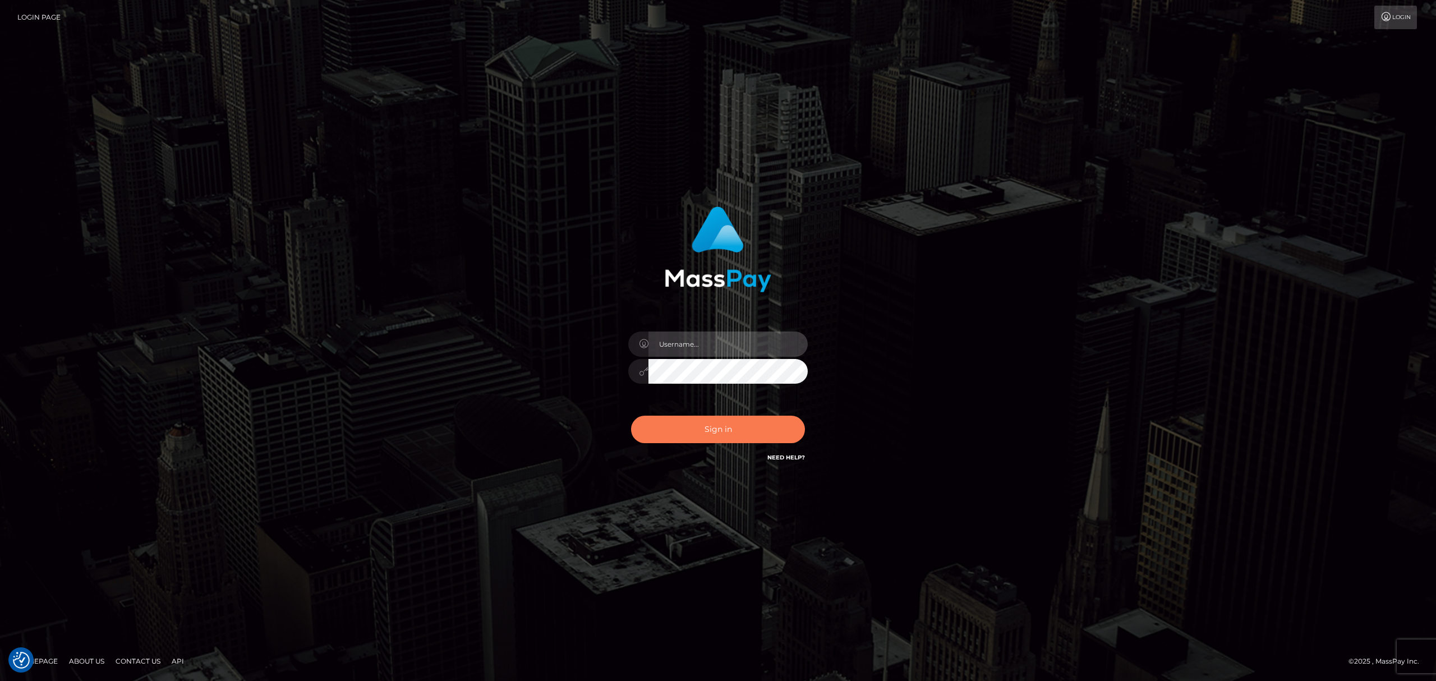
type input "[PERSON_NAME].megabonanza"
click at [707, 416] on button "Sign in" at bounding box center [718, 429] width 174 height 27
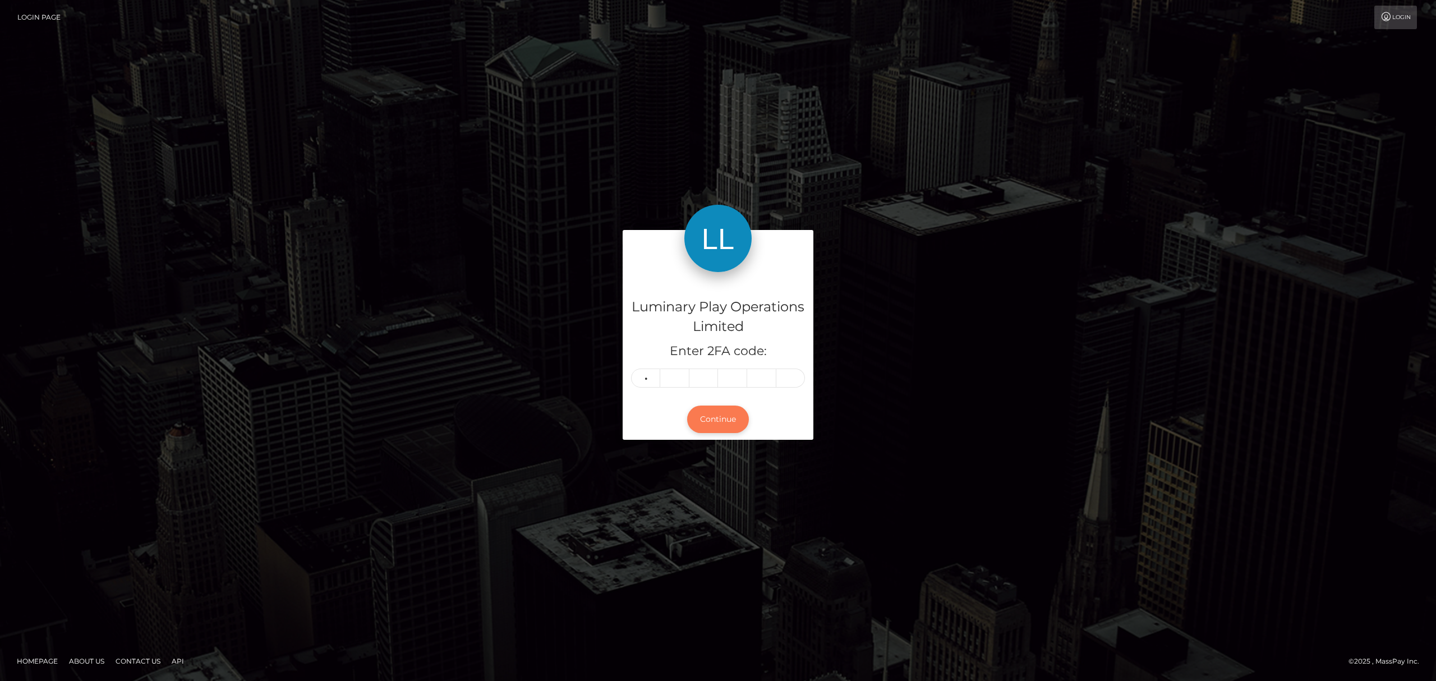
type input "3"
type input "1"
type input "3"
type input "5"
type input "6"
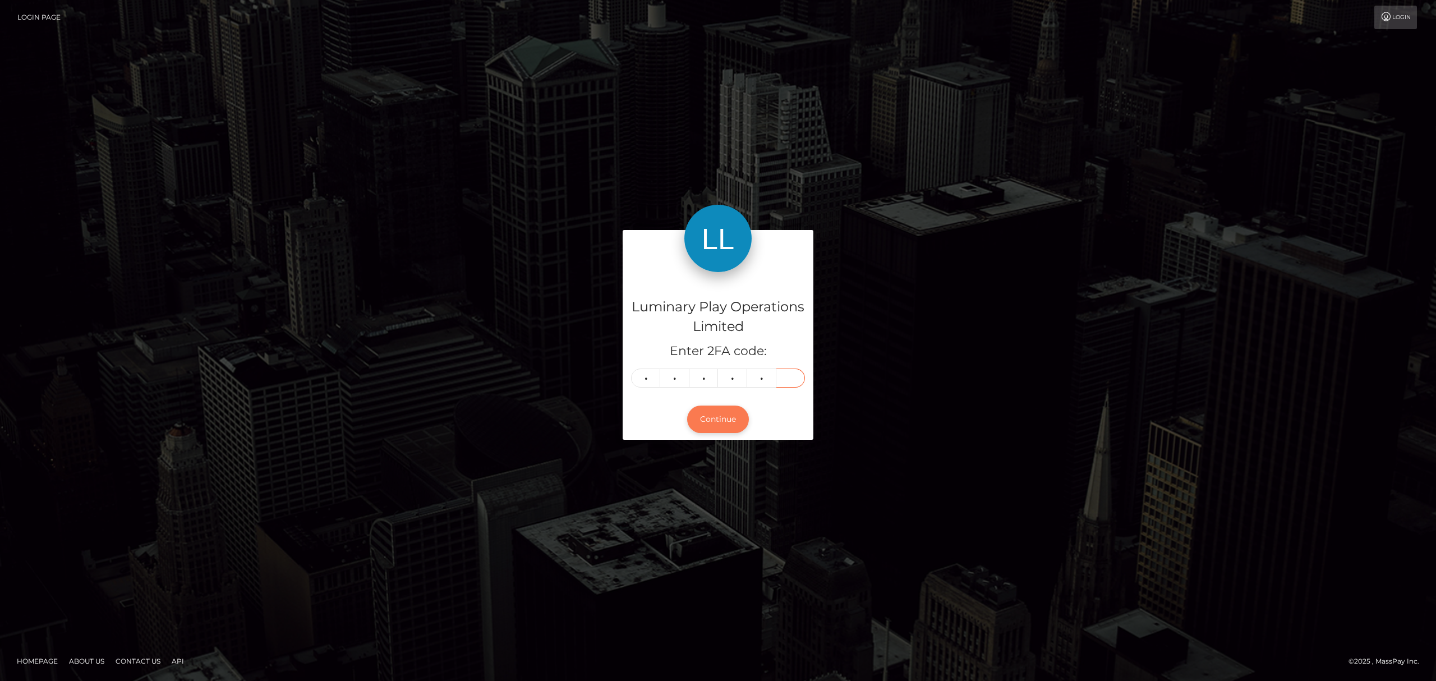
type input "8"
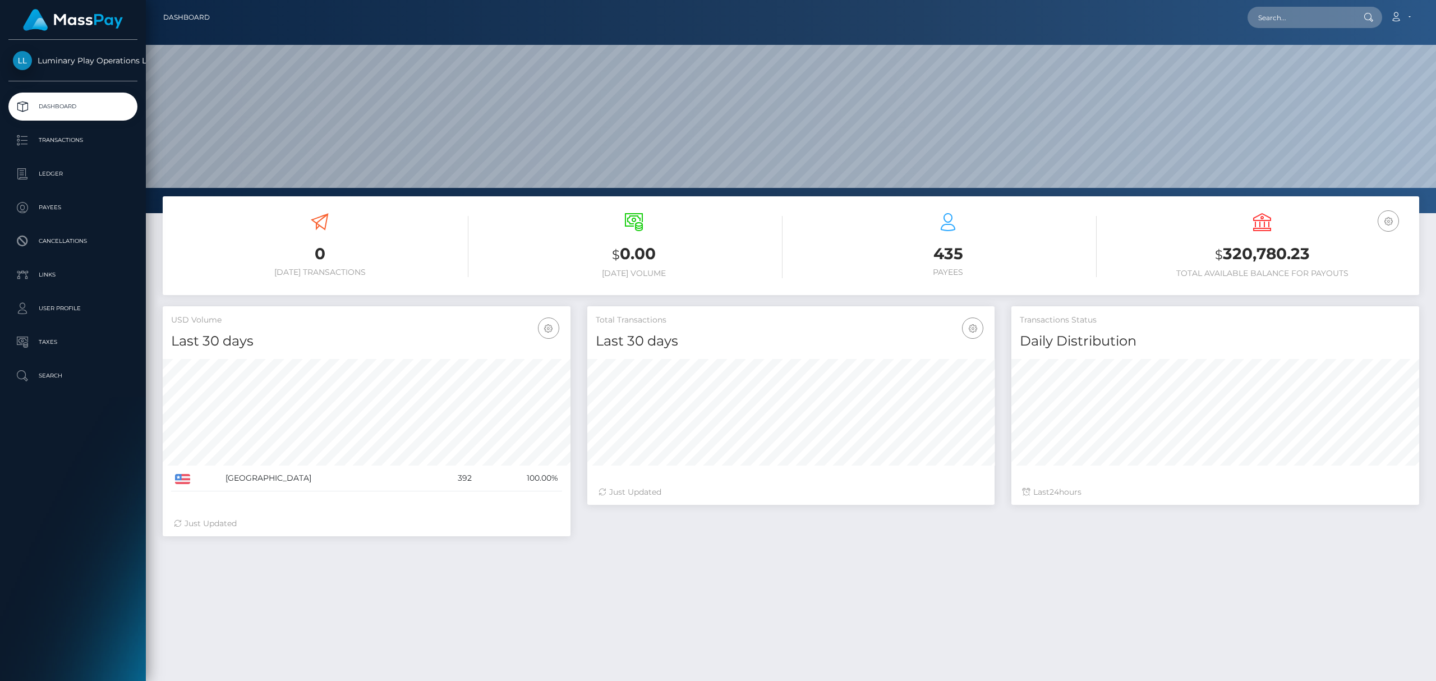
scroll to position [197, 407]
drag, startPoint x: 1321, startPoint y: 256, endPoint x: 1226, endPoint y: 259, distance: 94.3
click at [1226, 259] on h3 "$ 320,780.23" at bounding box center [1262, 254] width 297 height 23
copy h3 "320,780.23"
